Goal: Information Seeking & Learning: Check status

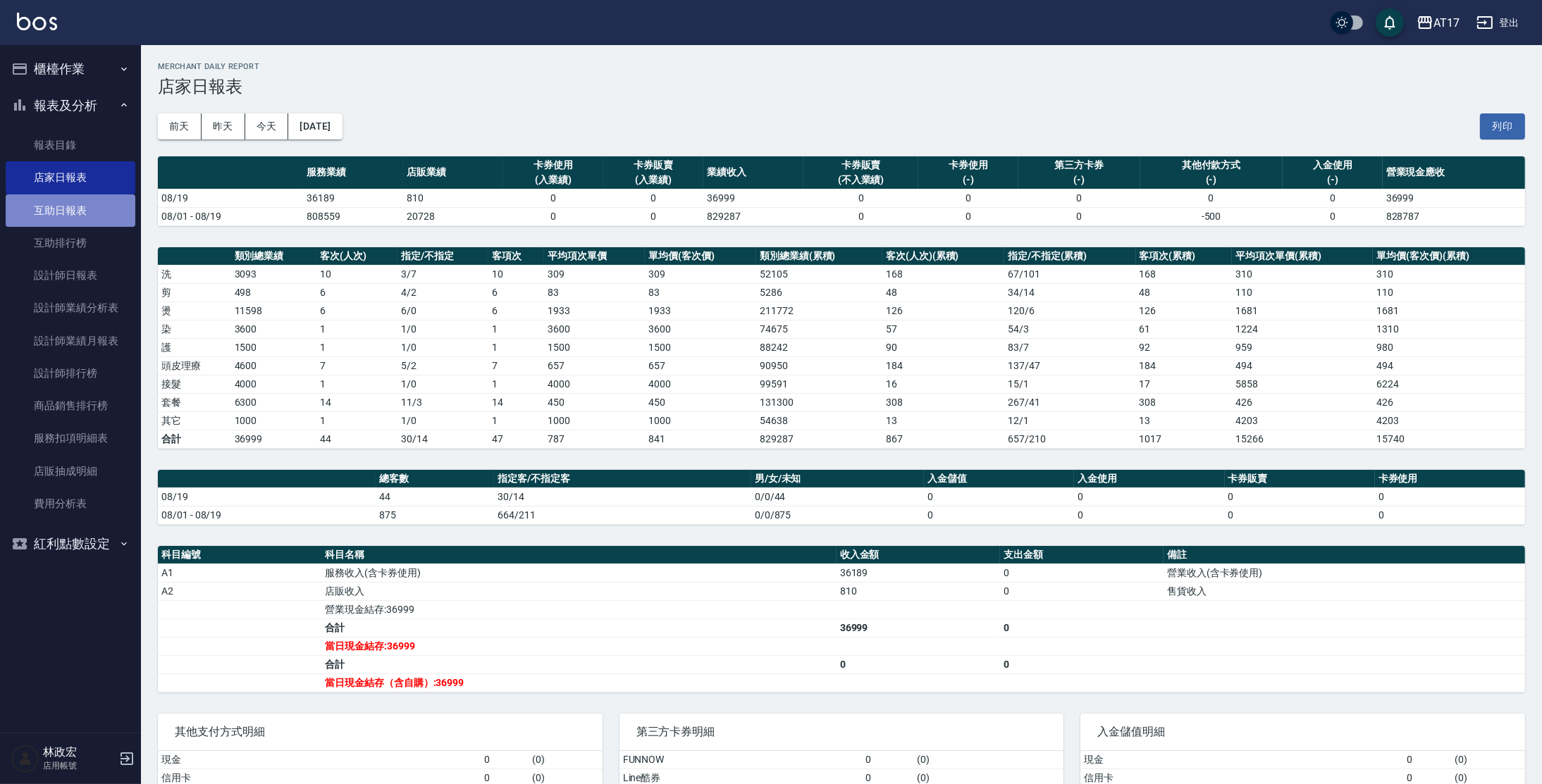
click at [91, 202] on link "互助日報表" at bounding box center [70, 211] width 130 height 33
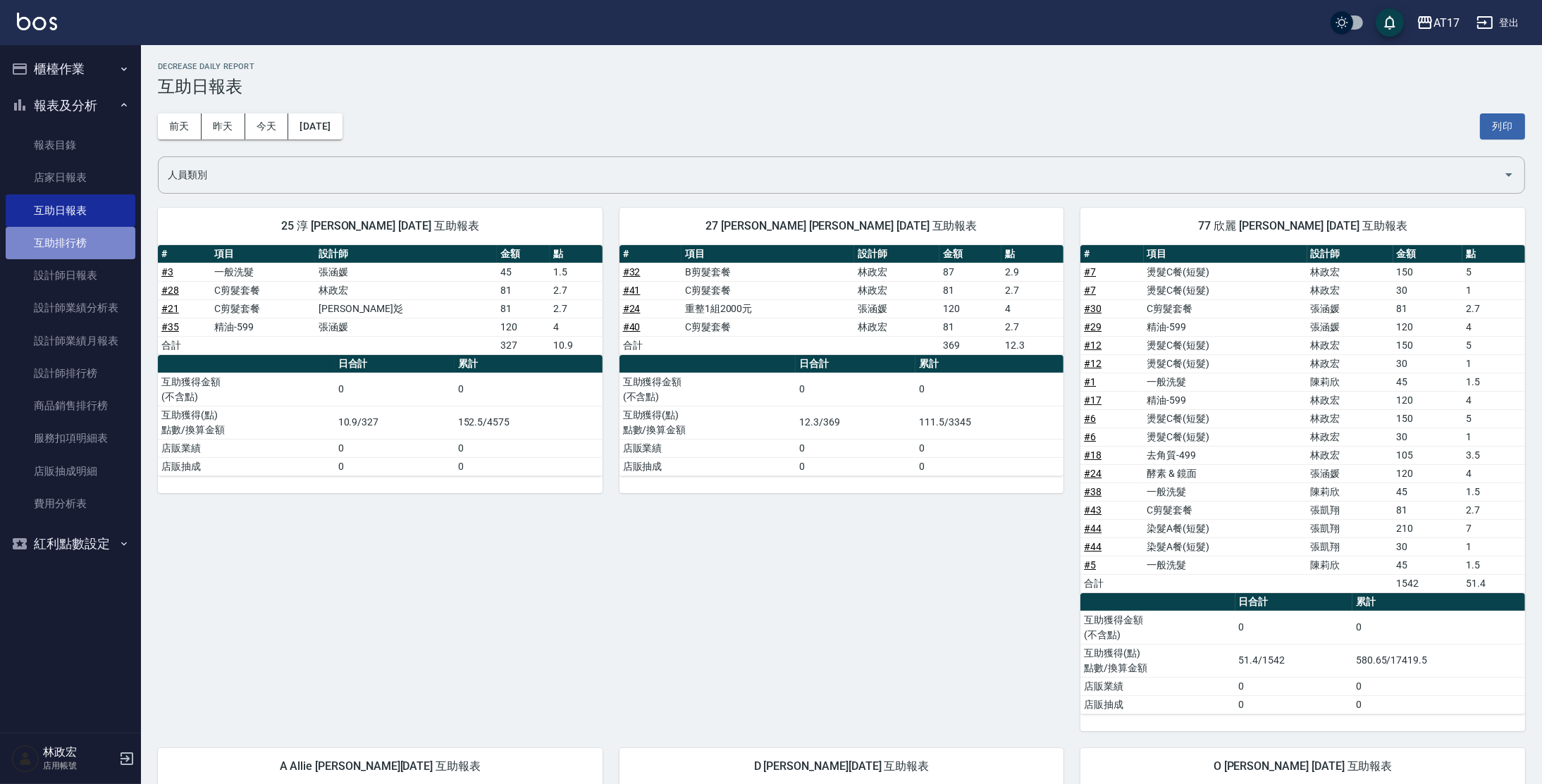
click at [98, 249] on link "互助排行榜" at bounding box center [70, 243] width 130 height 33
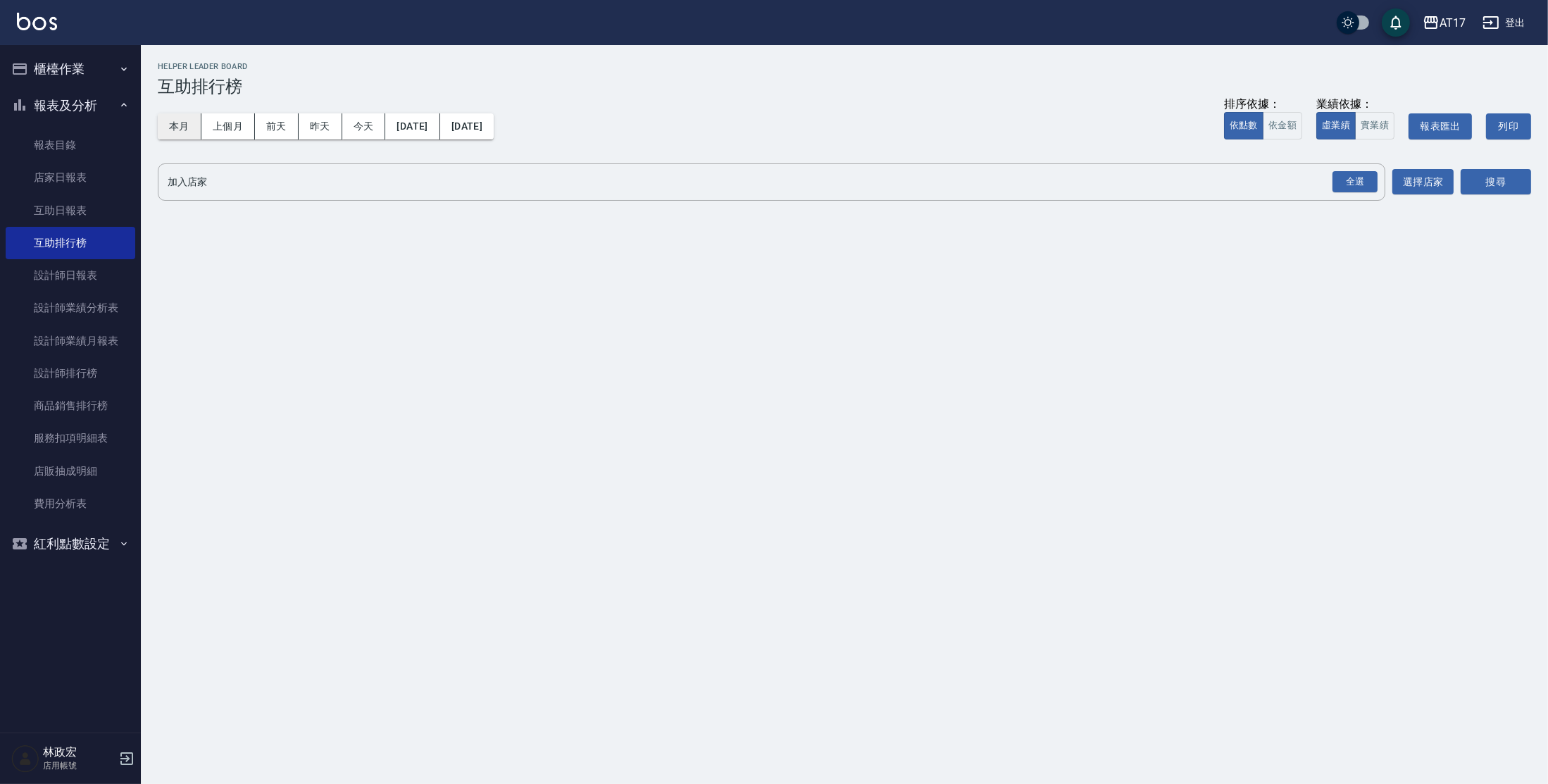
click at [169, 129] on button "本月" at bounding box center [179, 126] width 43 height 26
click at [1358, 174] on div "全選" at bounding box center [1354, 182] width 45 height 22
click at [1521, 181] on button "搜尋" at bounding box center [1495, 182] width 70 height 26
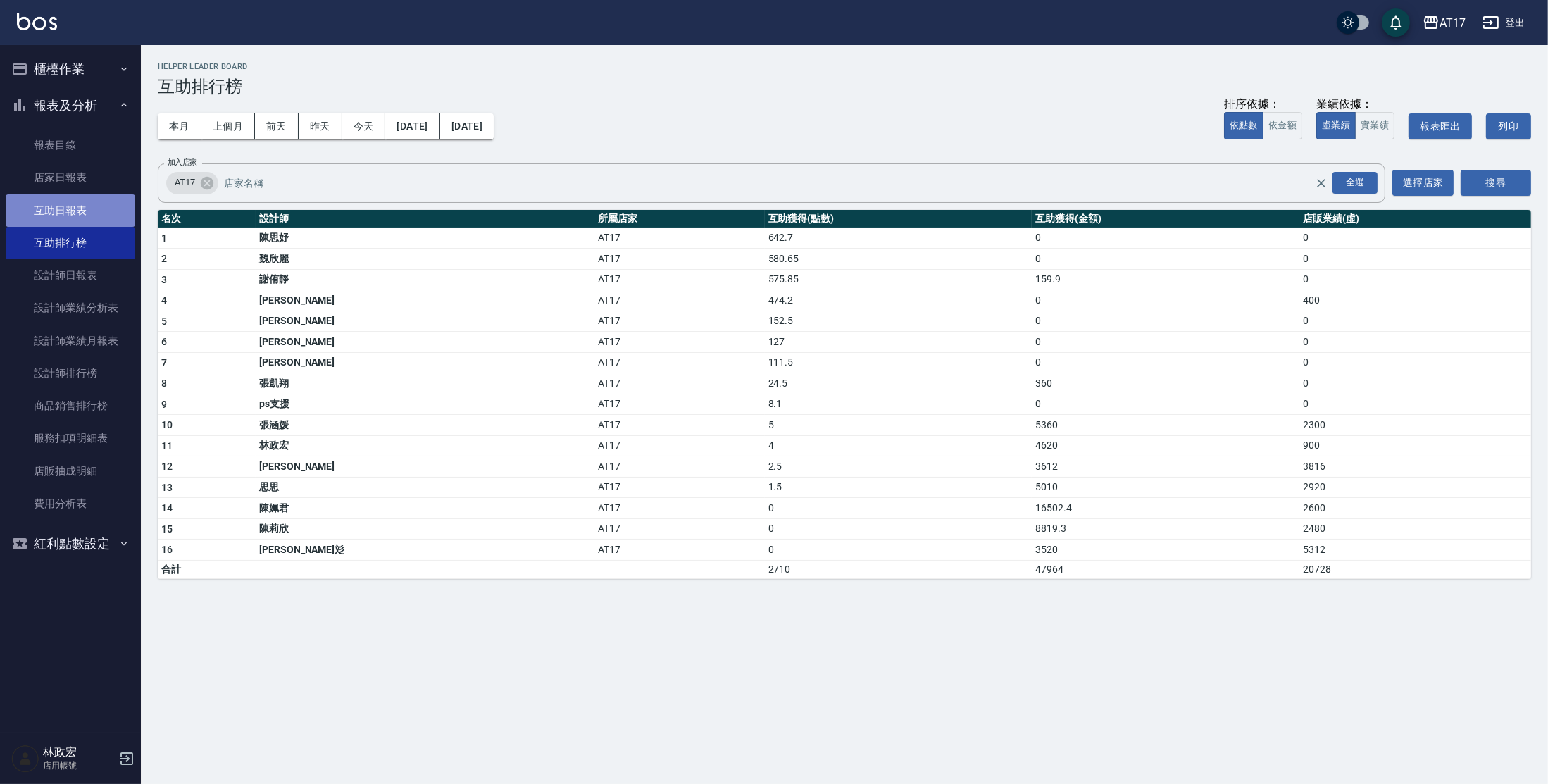
click at [104, 195] on link "互助日報表" at bounding box center [70, 211] width 130 height 33
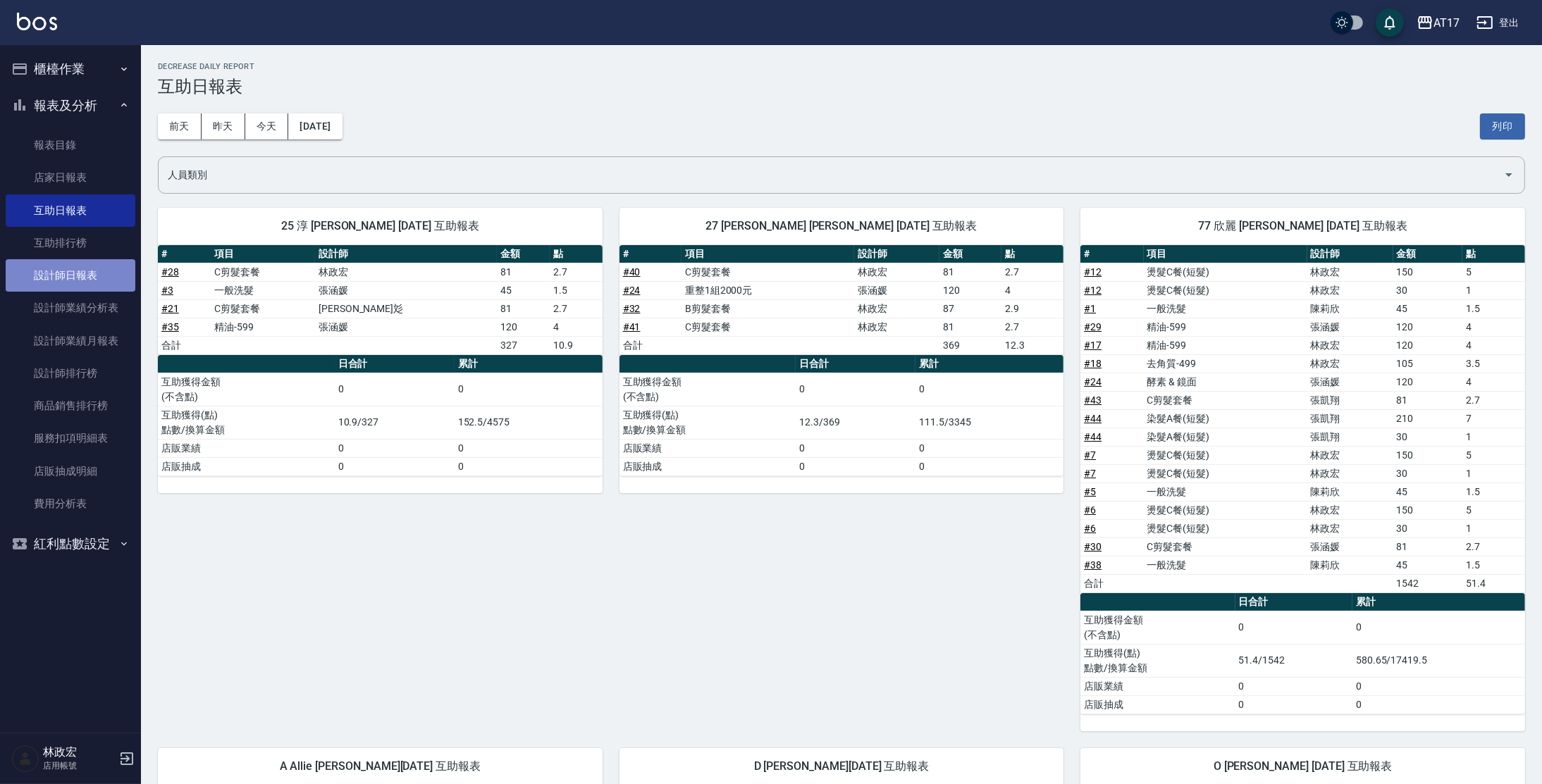
click at [85, 281] on link "設計師日報表" at bounding box center [70, 275] width 130 height 33
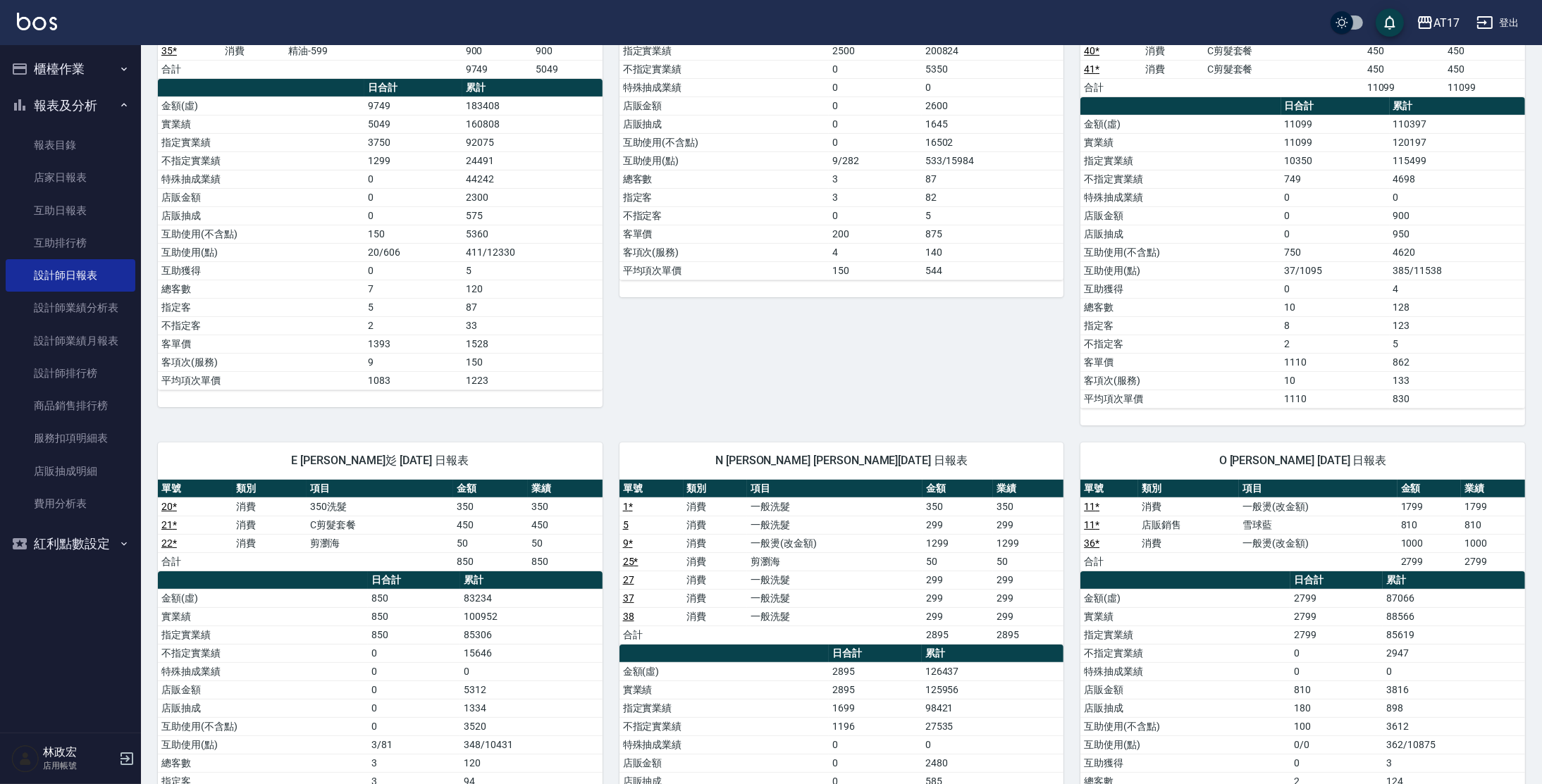
scroll to position [197, 0]
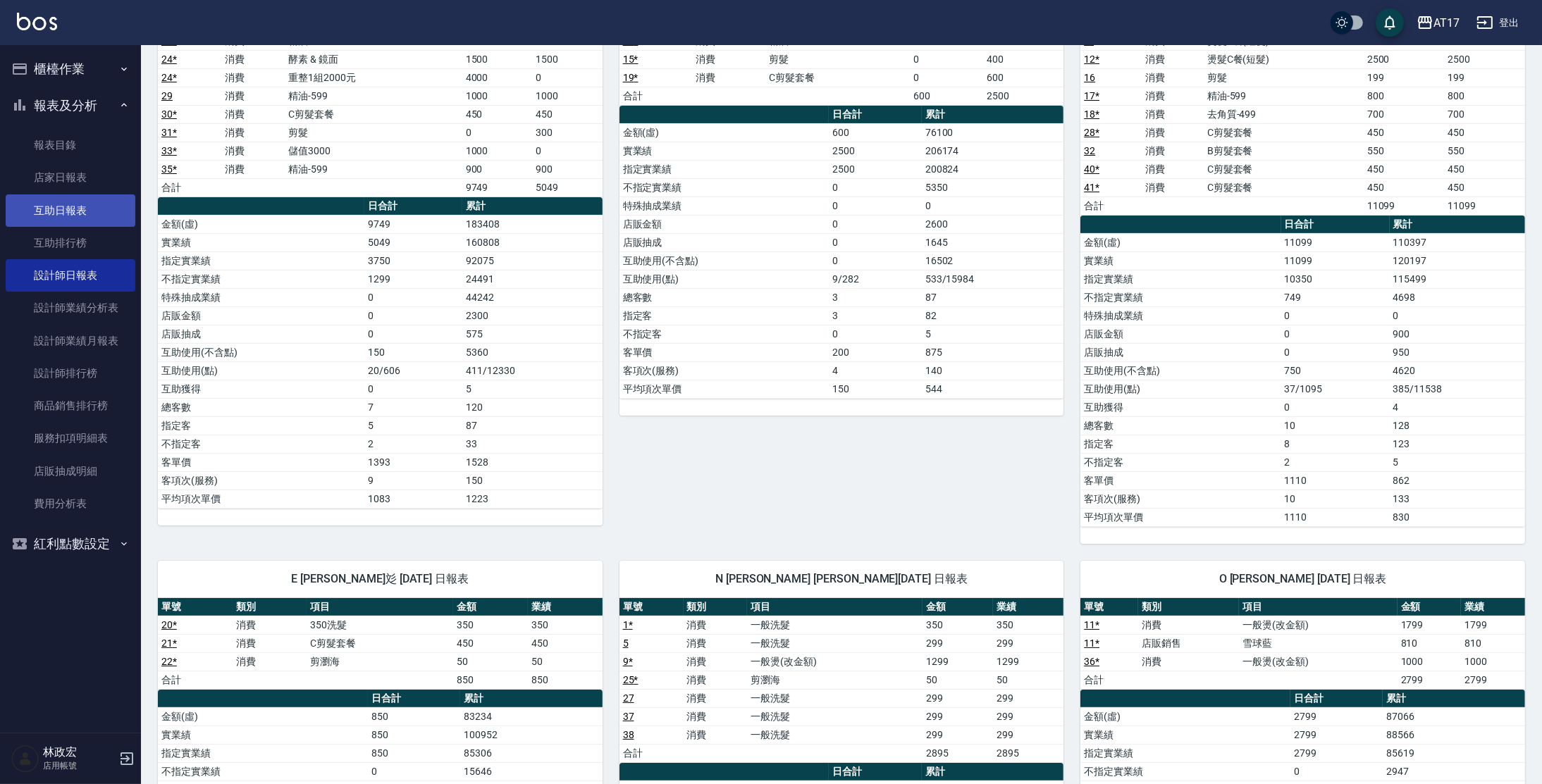
click at [74, 211] on link "互助日報表" at bounding box center [70, 211] width 130 height 33
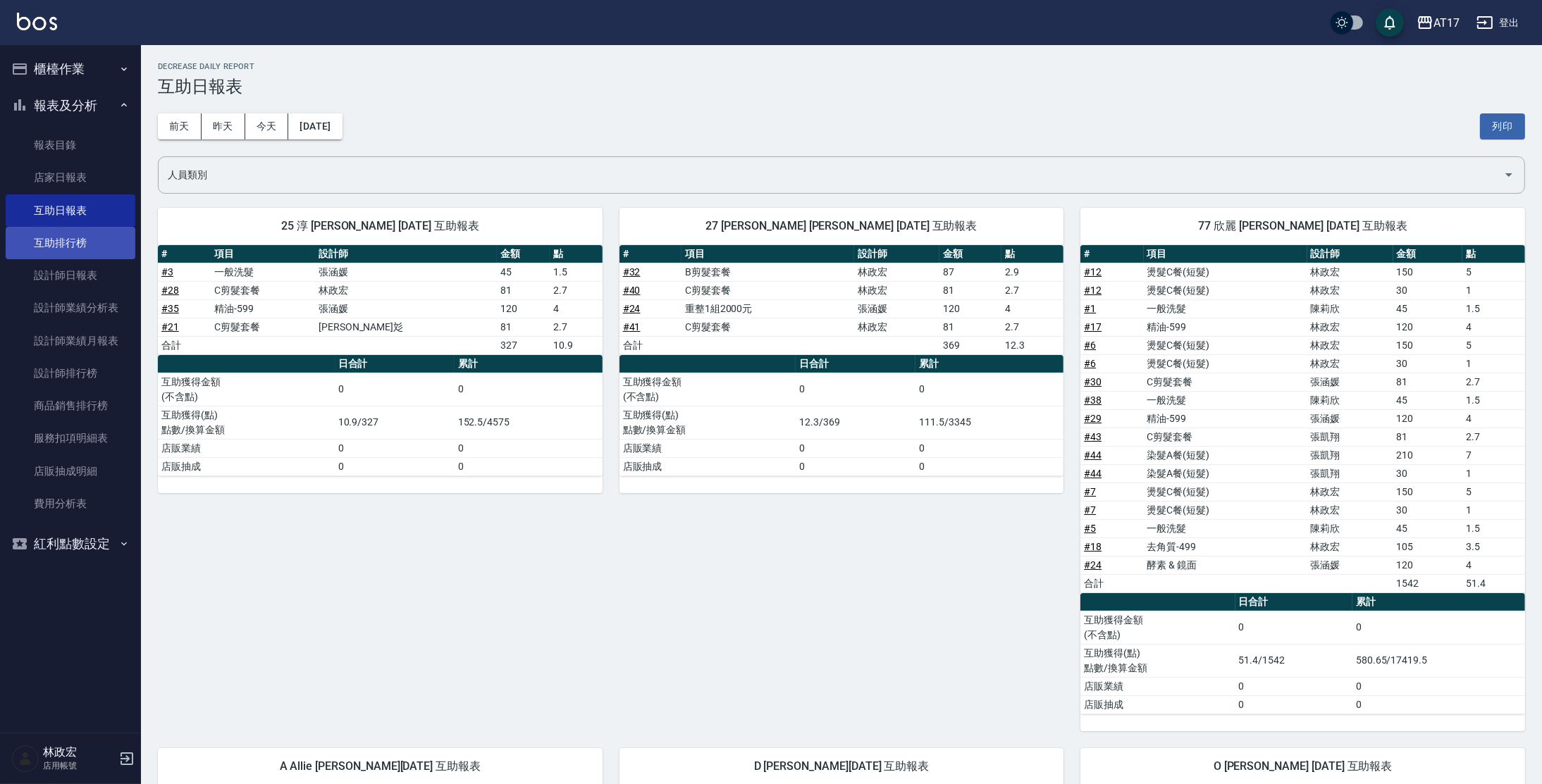
click at [52, 252] on link "互助排行榜" at bounding box center [70, 243] width 130 height 33
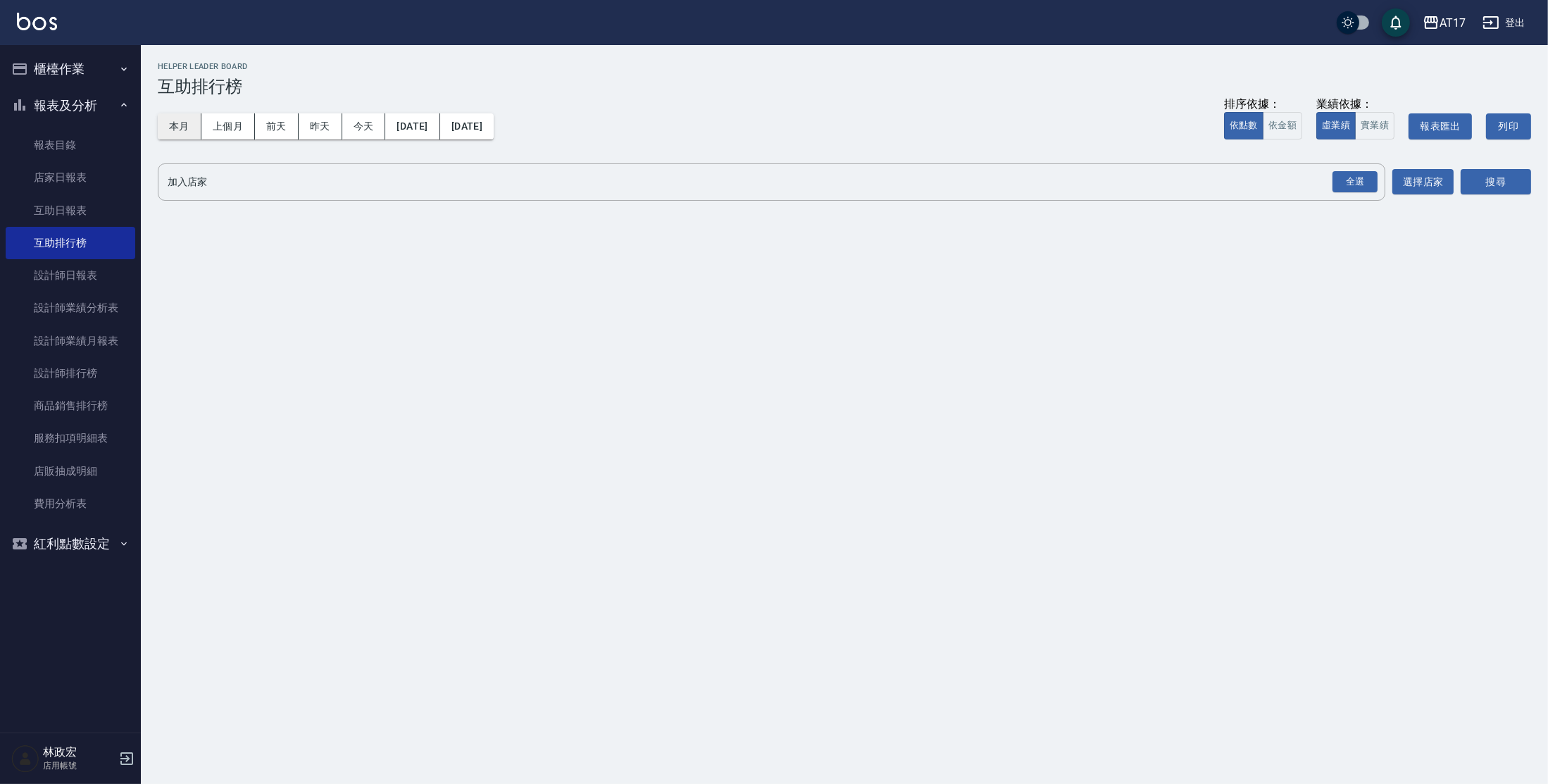
click at [188, 116] on button "本月" at bounding box center [179, 126] width 43 height 26
click at [1360, 186] on div "全選" at bounding box center [1354, 182] width 45 height 22
click at [1493, 173] on button "搜尋" at bounding box center [1495, 182] width 70 height 26
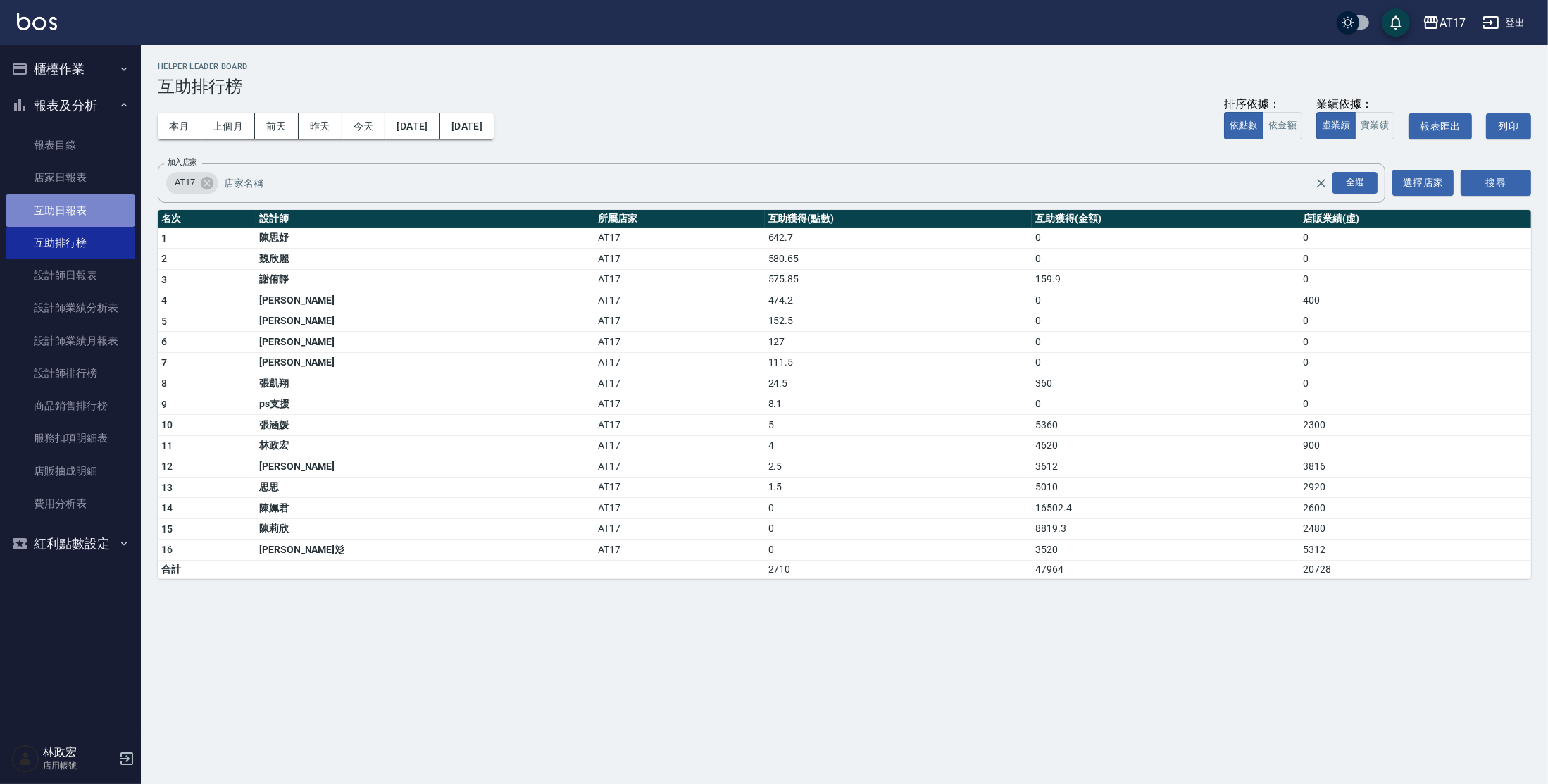
click at [43, 207] on link "互助日報表" at bounding box center [70, 211] width 130 height 33
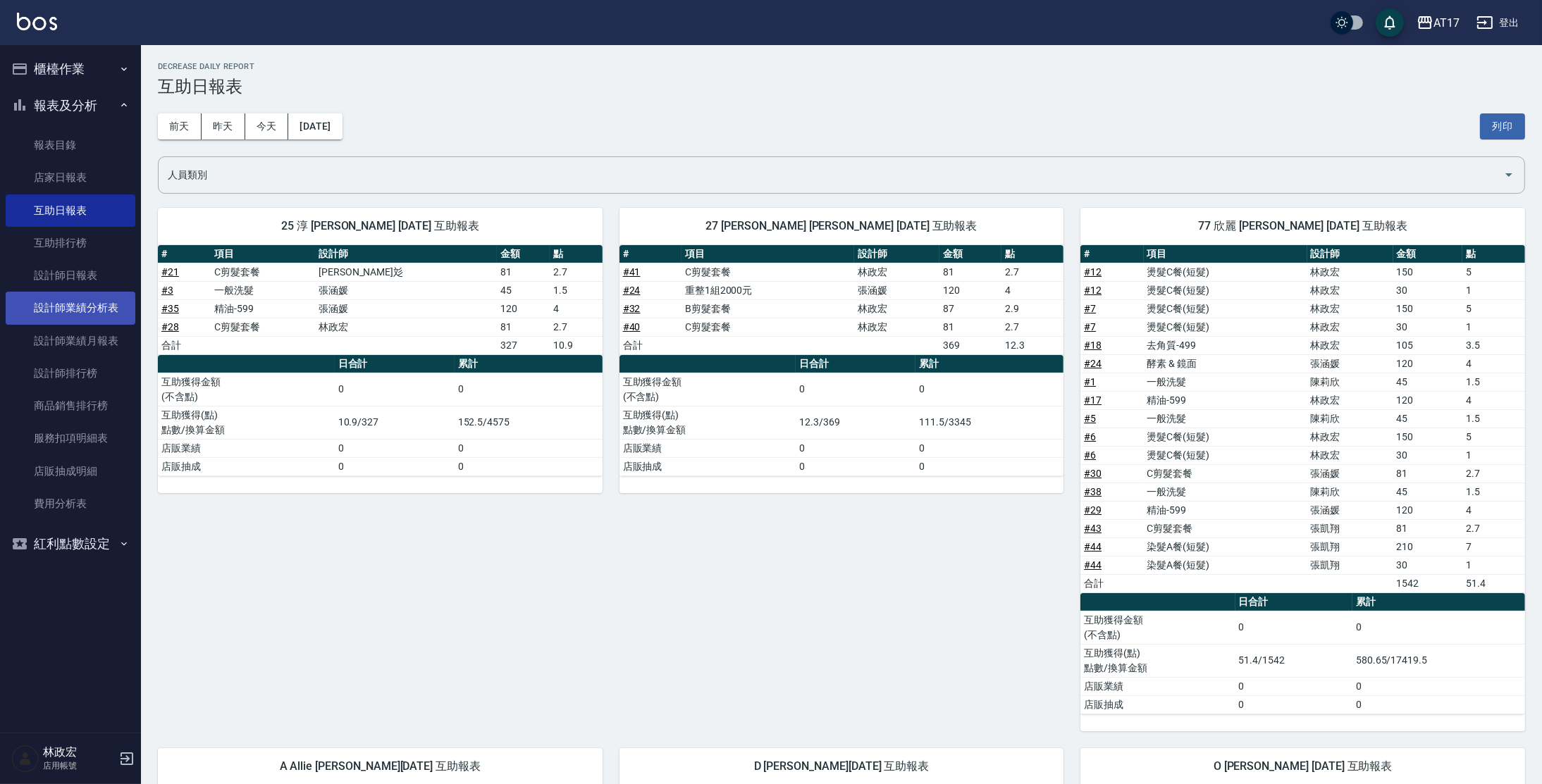
click at [126, 311] on link "設計師業績分析表" at bounding box center [70, 308] width 130 height 33
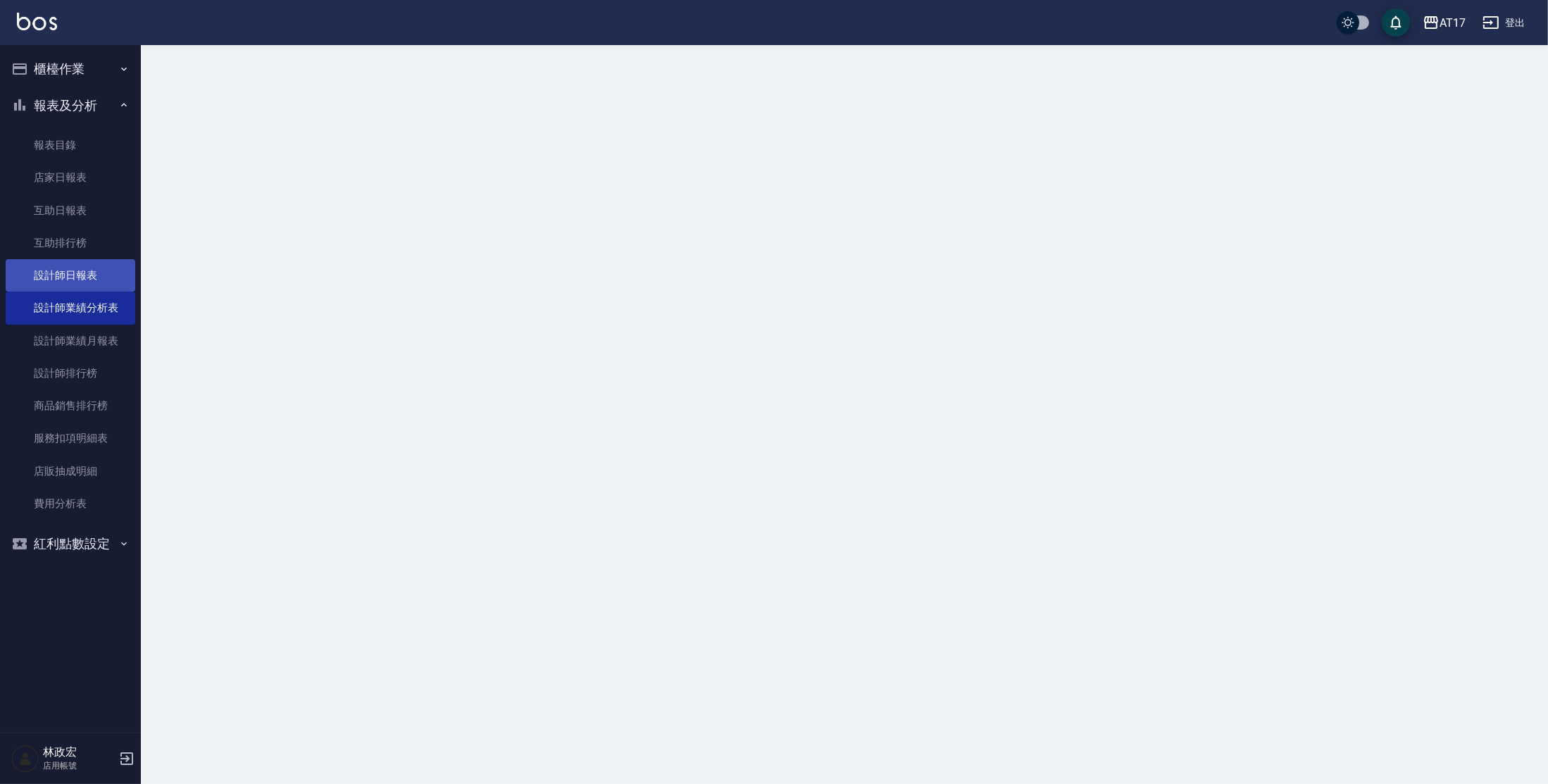
drag, startPoint x: 104, startPoint y: 291, endPoint x: 103, endPoint y: 279, distance: 12.0
click at [103, 290] on link "設計師日報表" at bounding box center [70, 275] width 130 height 33
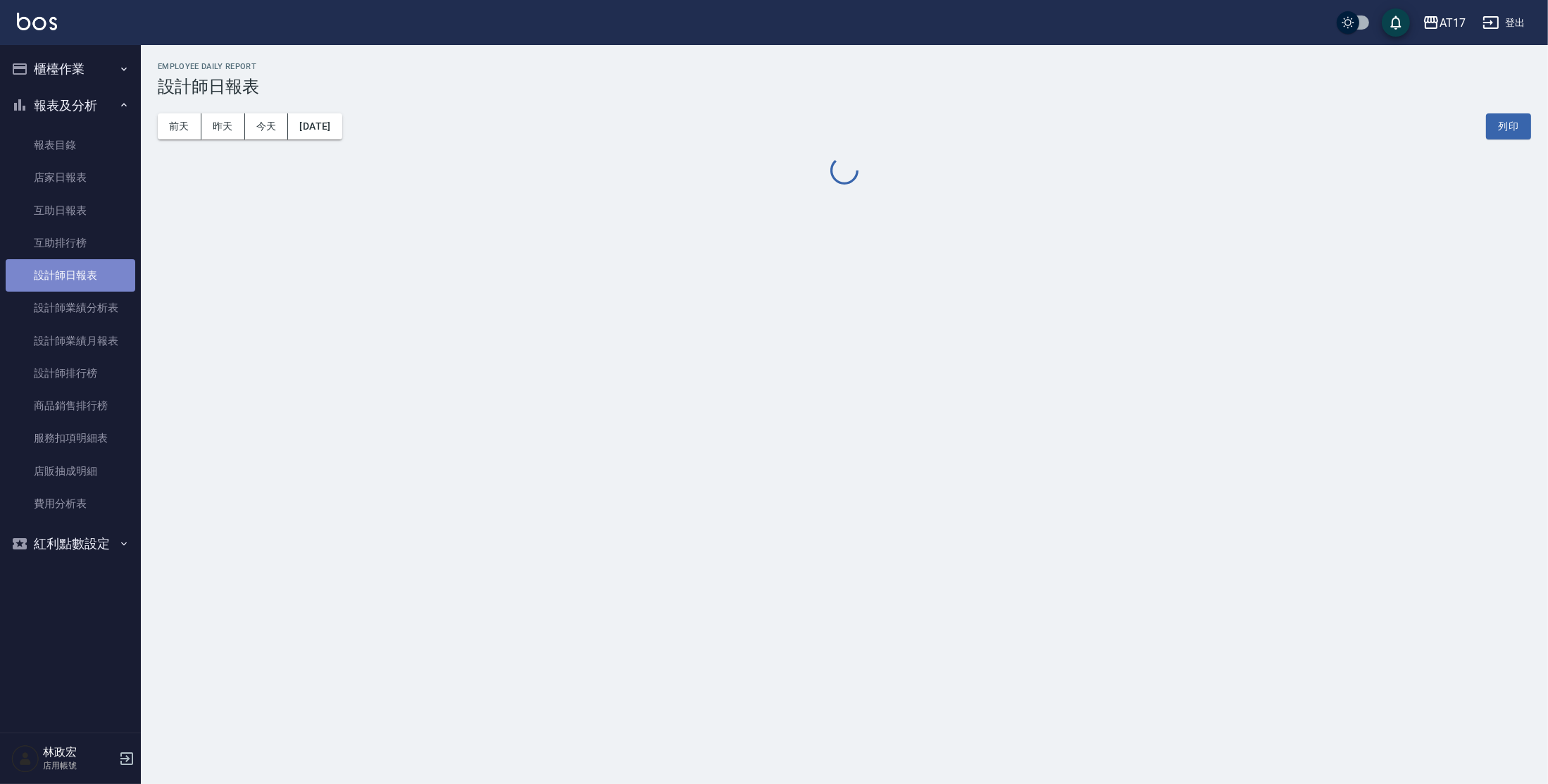
click at [103, 279] on link "設計師日報表" at bounding box center [70, 275] width 130 height 33
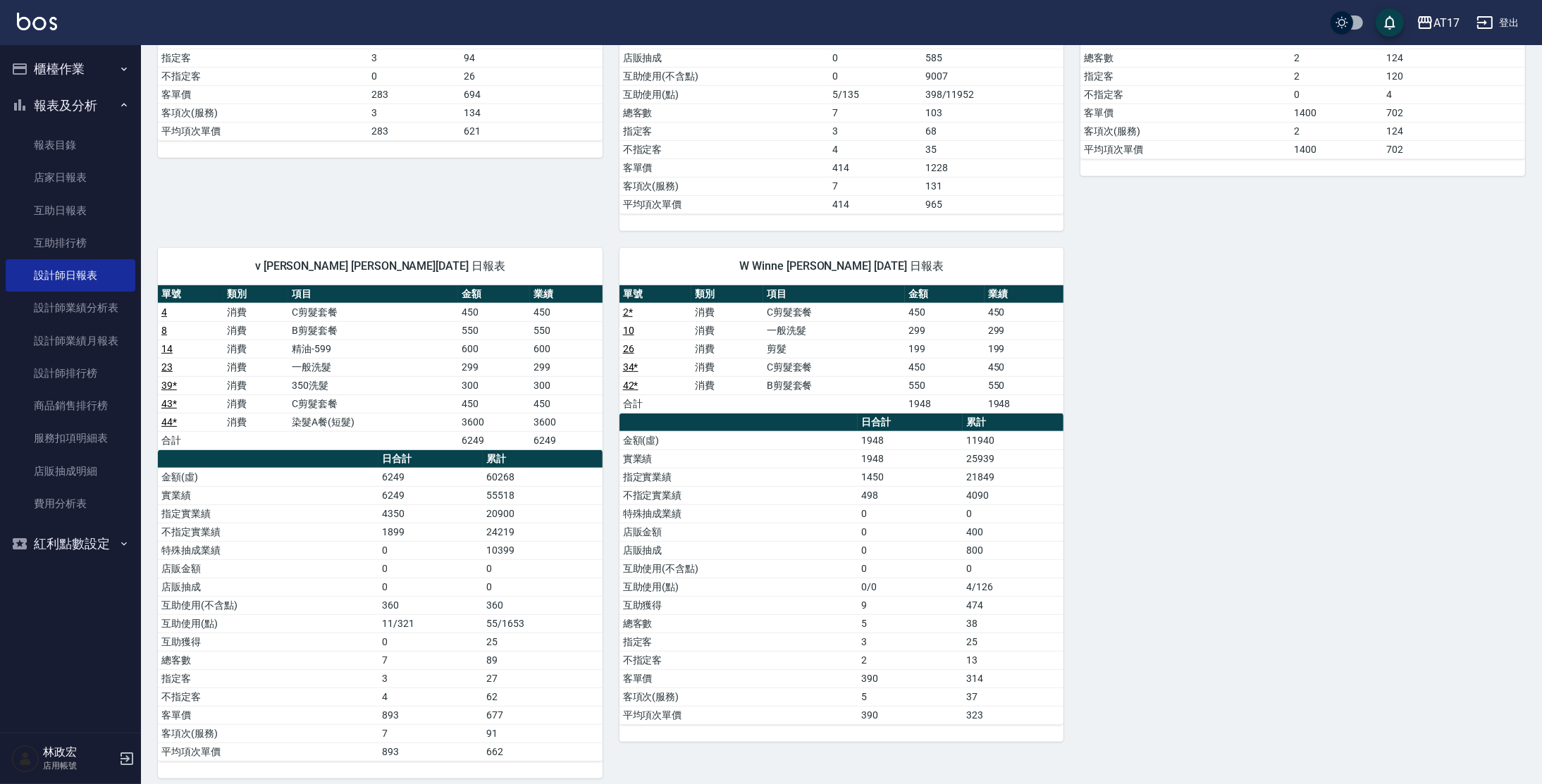
scroll to position [1041, 0]
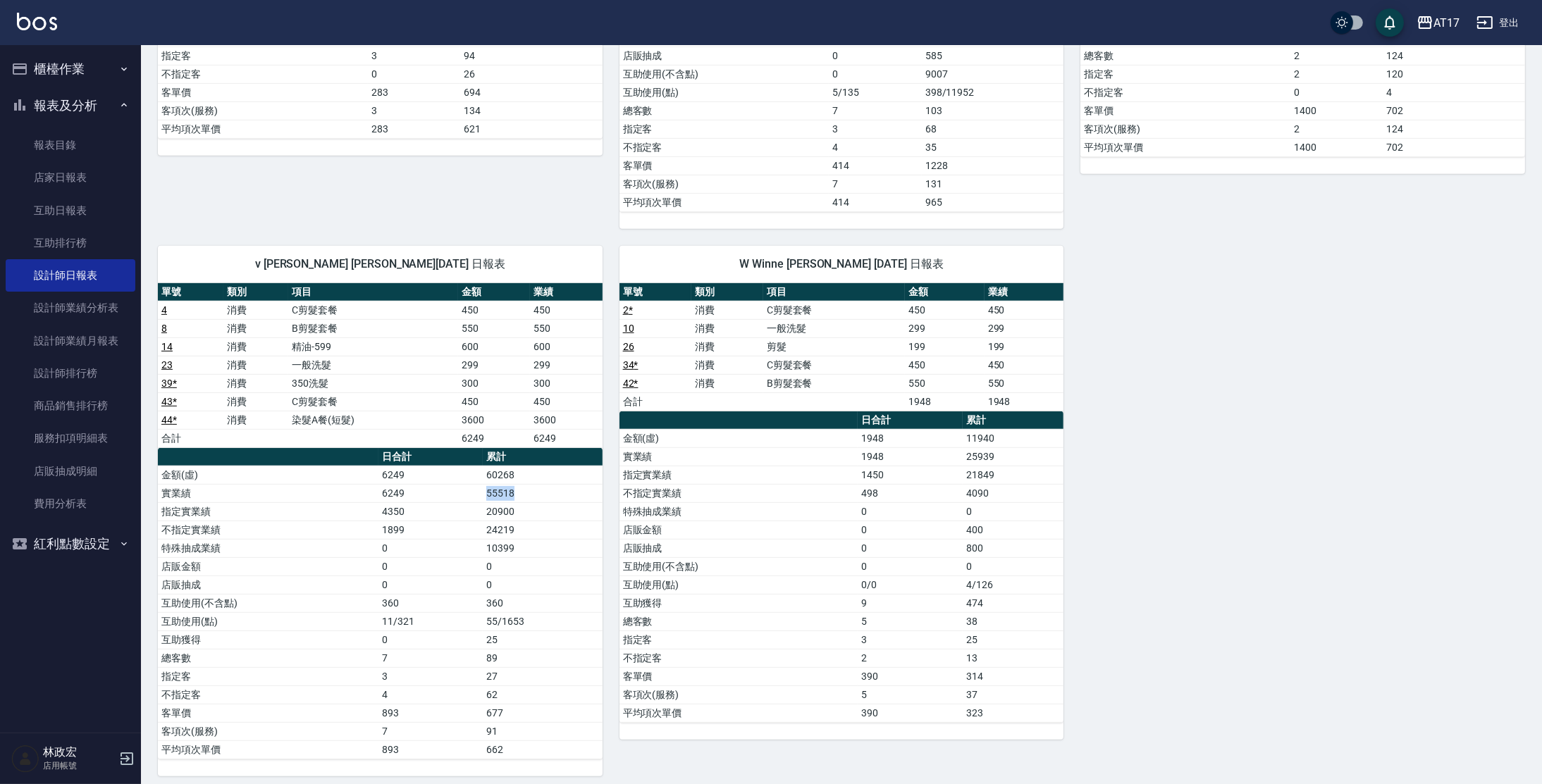
drag, startPoint x: 479, startPoint y: 491, endPoint x: 536, endPoint y: 483, distance: 57.6
click at [536, 483] on tr "實業績 6249 55518" at bounding box center [380, 492] width 444 height 18
click at [571, 483] on td "55518" at bounding box center [543, 492] width 120 height 18
drag, startPoint x: 504, startPoint y: 612, endPoint x: 532, endPoint y: 616, distance: 28.3
click at [532, 616] on td "55/1653" at bounding box center [543, 620] width 120 height 18
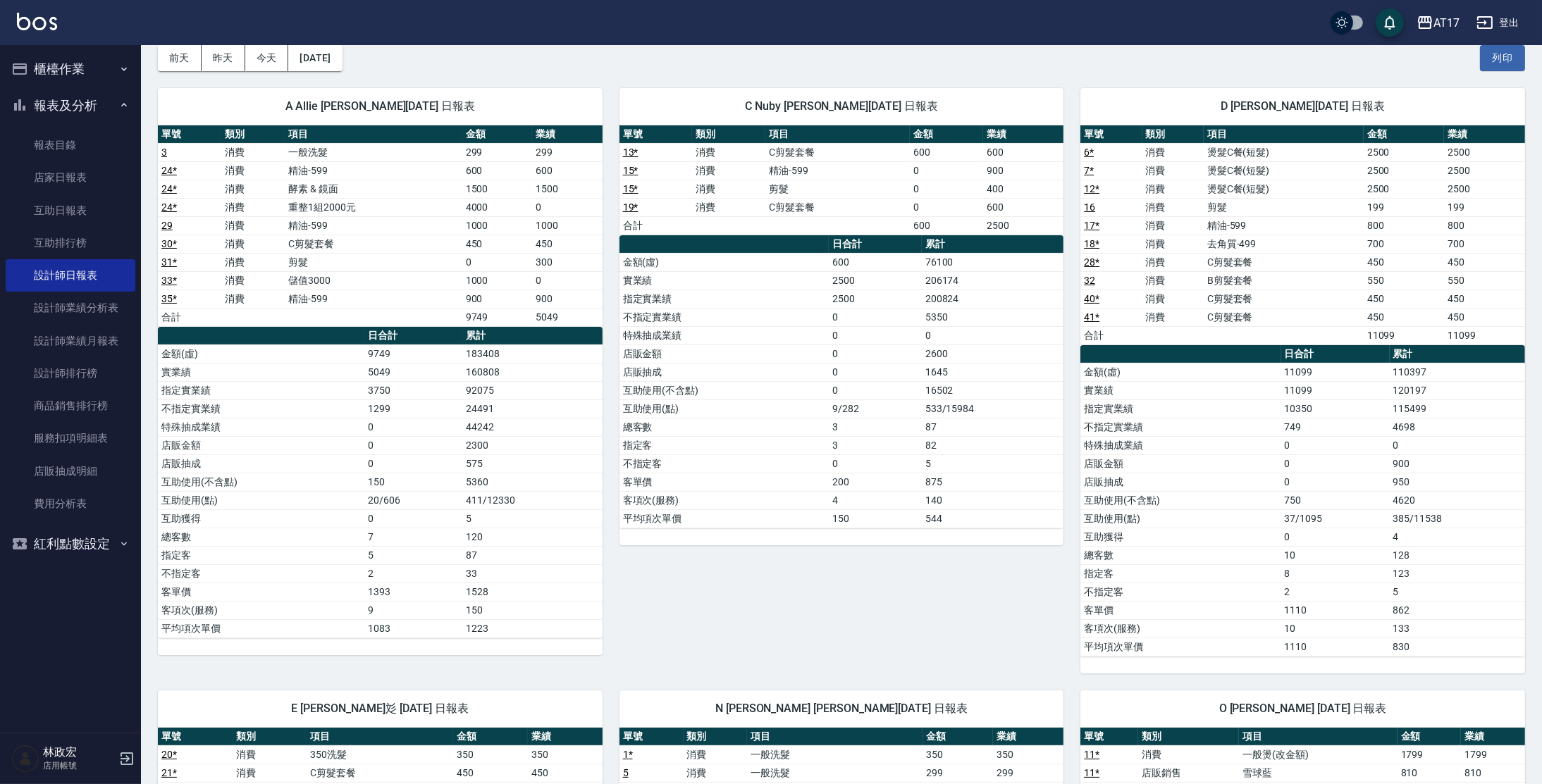
scroll to position [42, 0]
